Goal: Task Accomplishment & Management: Use online tool/utility

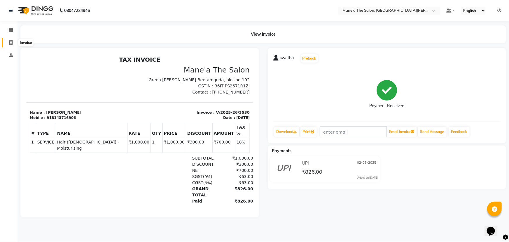
click at [8, 43] on span at bounding box center [11, 42] width 10 height 7
select select "7205"
select select "service"
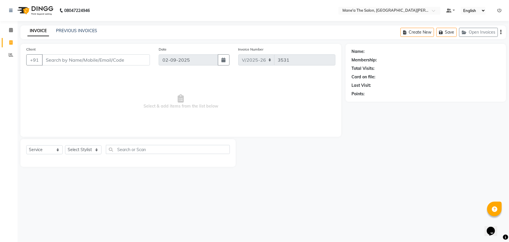
click at [87, 143] on div "Select Service Product Membership Package Voucher Prepaid Gift Card Select Styl…" at bounding box center [127, 153] width 215 height 28
click at [87, 150] on select "Select Stylist Anam Anil Faeam Junaid New Manager [PERSON_NAME] Owner Rani [PER…" at bounding box center [83, 149] width 36 height 9
select select "82059"
click at [65, 145] on select "Select Stylist Anam Anil Faeam Junaid New Manager [PERSON_NAME] Owner Rani [PER…" at bounding box center [83, 149] width 36 height 9
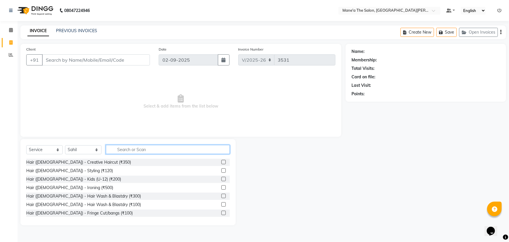
click at [120, 151] on input "text" at bounding box center [168, 149] width 124 height 9
type input "200"
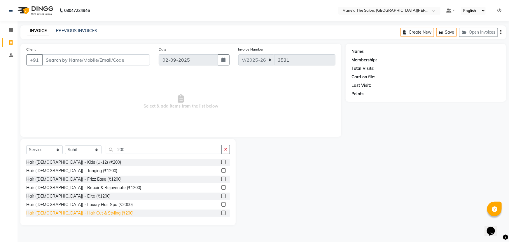
click at [87, 214] on div "Hair ([DEMOGRAPHIC_DATA]) - Hair Cut & Styling (₹200)" at bounding box center [79, 213] width 107 height 6
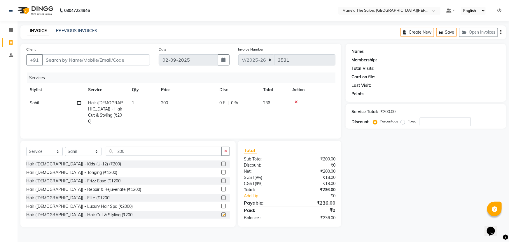
checkbox input "false"
click at [126, 150] on input "200" at bounding box center [164, 150] width 116 height 9
type input "2"
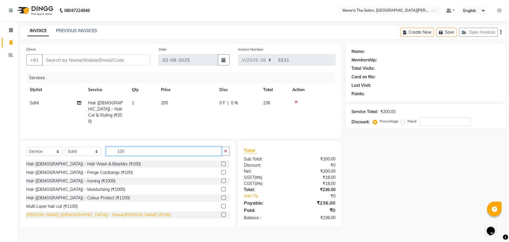
type input "100"
click at [80, 212] on div "[PERSON_NAME] ([DEMOGRAPHIC_DATA]) - Shave/[PERSON_NAME] (₹100)" at bounding box center [98, 215] width 144 height 6
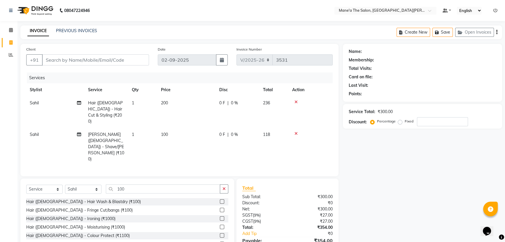
checkbox input "false"
click at [76, 61] on input "Client" at bounding box center [95, 59] width 107 height 11
type input "8"
type input "0"
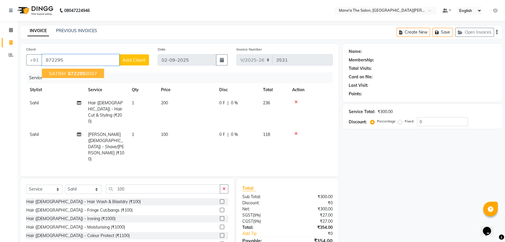
click at [70, 74] on span "872295" at bounding box center [77, 73] width 18 height 6
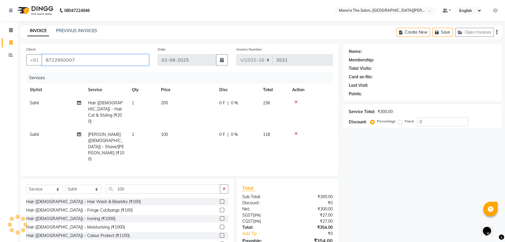
type input "8722950007"
select select "1: Object"
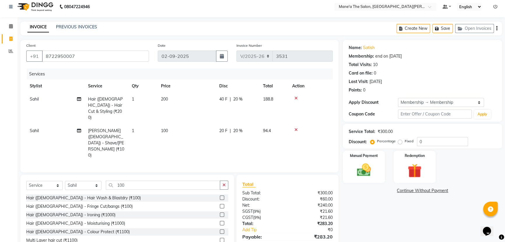
scroll to position [5, 0]
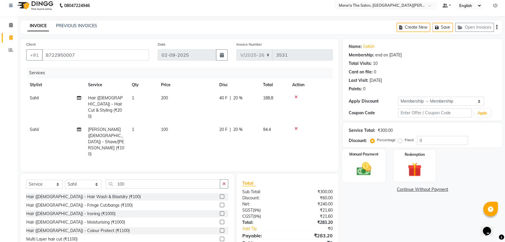
type input "20"
click at [353, 170] on img at bounding box center [365, 168] width 24 height 17
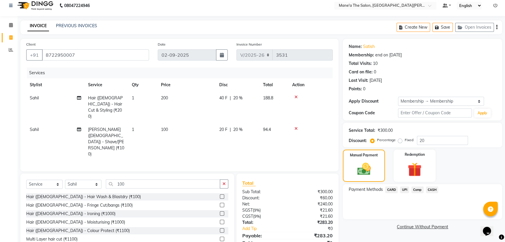
click at [406, 189] on span "UPI" at bounding box center [404, 189] width 9 height 7
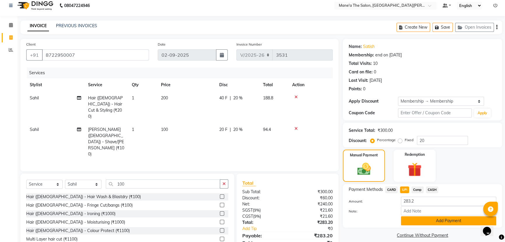
click at [444, 221] on button "Add Payment" at bounding box center [448, 220] width 95 height 9
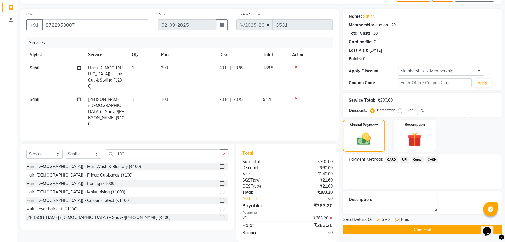
scroll to position [35, 0]
click at [438, 230] on button "Checkout" at bounding box center [422, 228] width 159 height 9
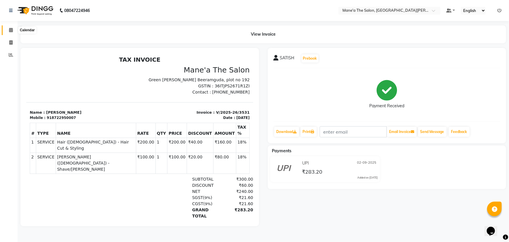
click at [8, 30] on span at bounding box center [11, 30] width 10 height 7
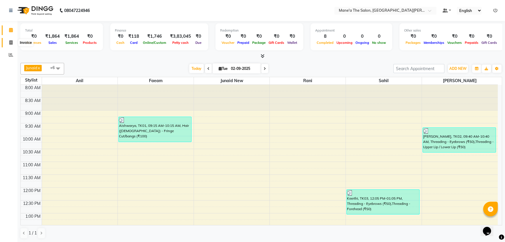
click at [11, 42] on icon at bounding box center [10, 42] width 3 height 4
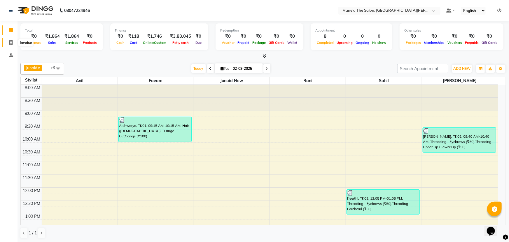
select select "7205"
select select "service"
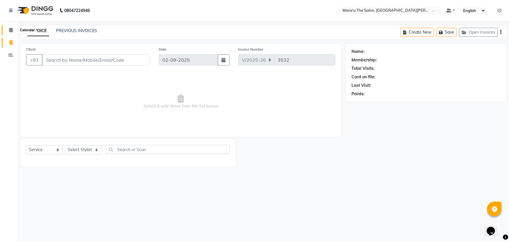
click at [9, 29] on icon at bounding box center [11, 30] width 4 height 4
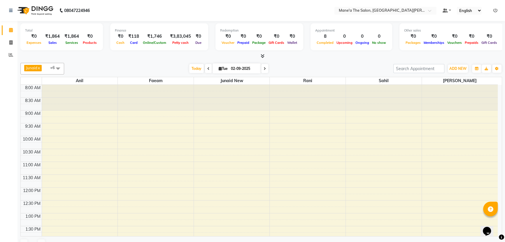
scroll to position [181, 0]
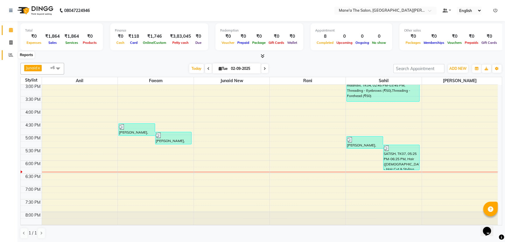
click at [11, 54] on icon at bounding box center [11, 55] width 4 height 4
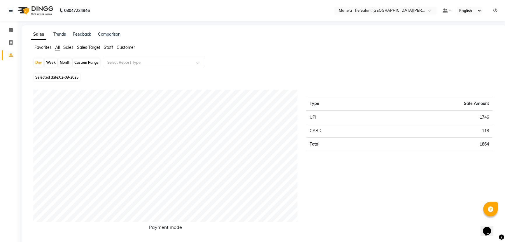
click at [61, 62] on div "Month" at bounding box center [64, 62] width 13 height 8
select select "9"
select select "2025"
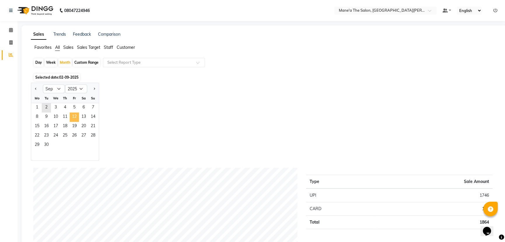
click at [74, 117] on span "12" at bounding box center [74, 116] width 9 height 9
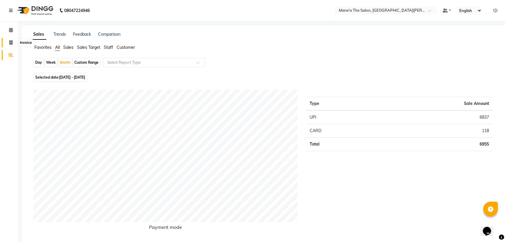
click at [12, 42] on icon at bounding box center [10, 42] width 3 height 4
select select "service"
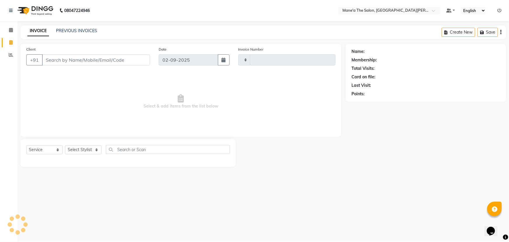
type input "3532"
select select "7205"
